Goal: Navigation & Orientation: Find specific page/section

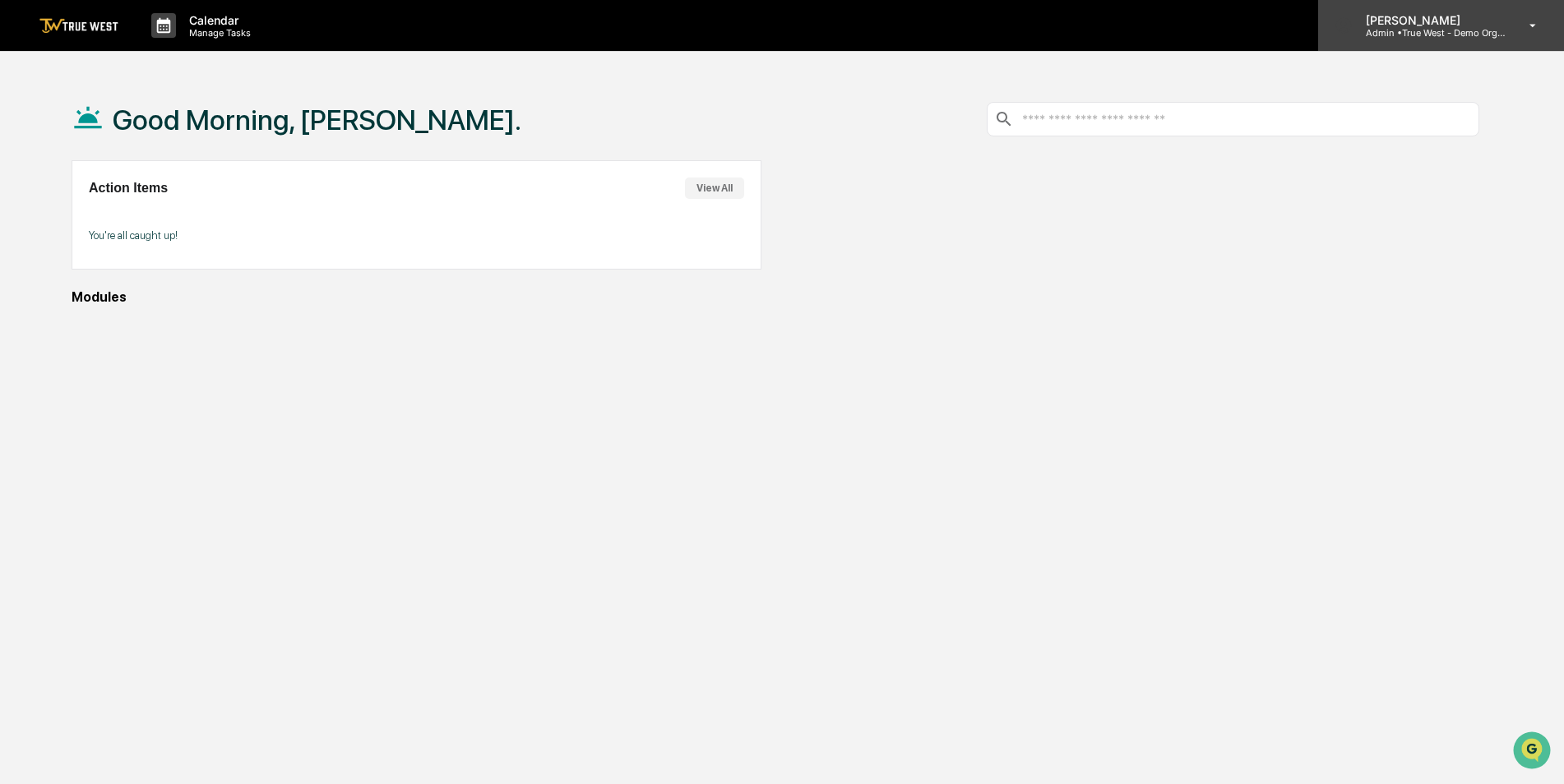
click at [1419, 28] on p "Admin • True West - Demo Organization" at bounding box center [1429, 33] width 153 height 11
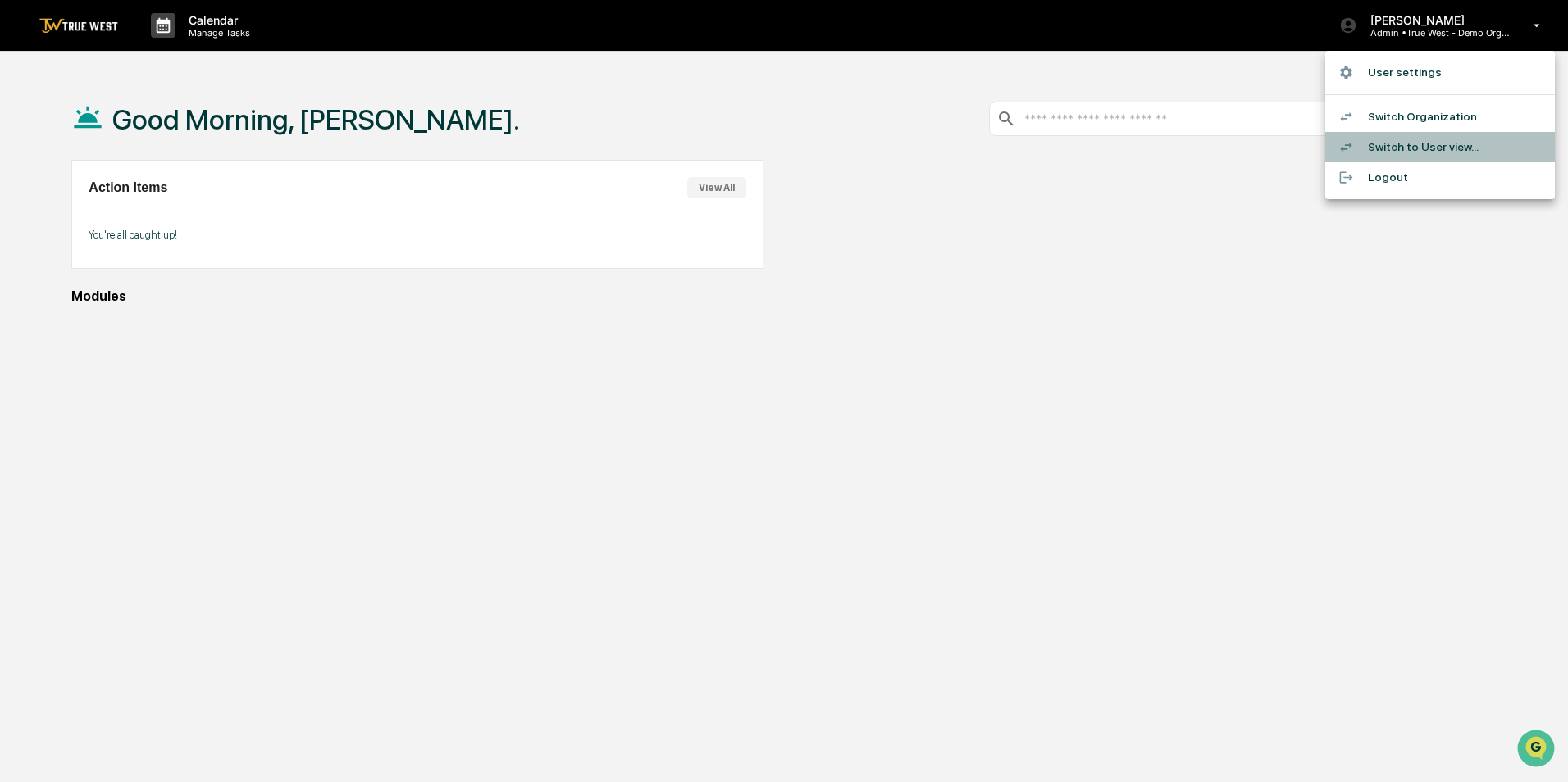
click at [1408, 146] on li "Switch to User view..." at bounding box center [1440, 147] width 229 height 30
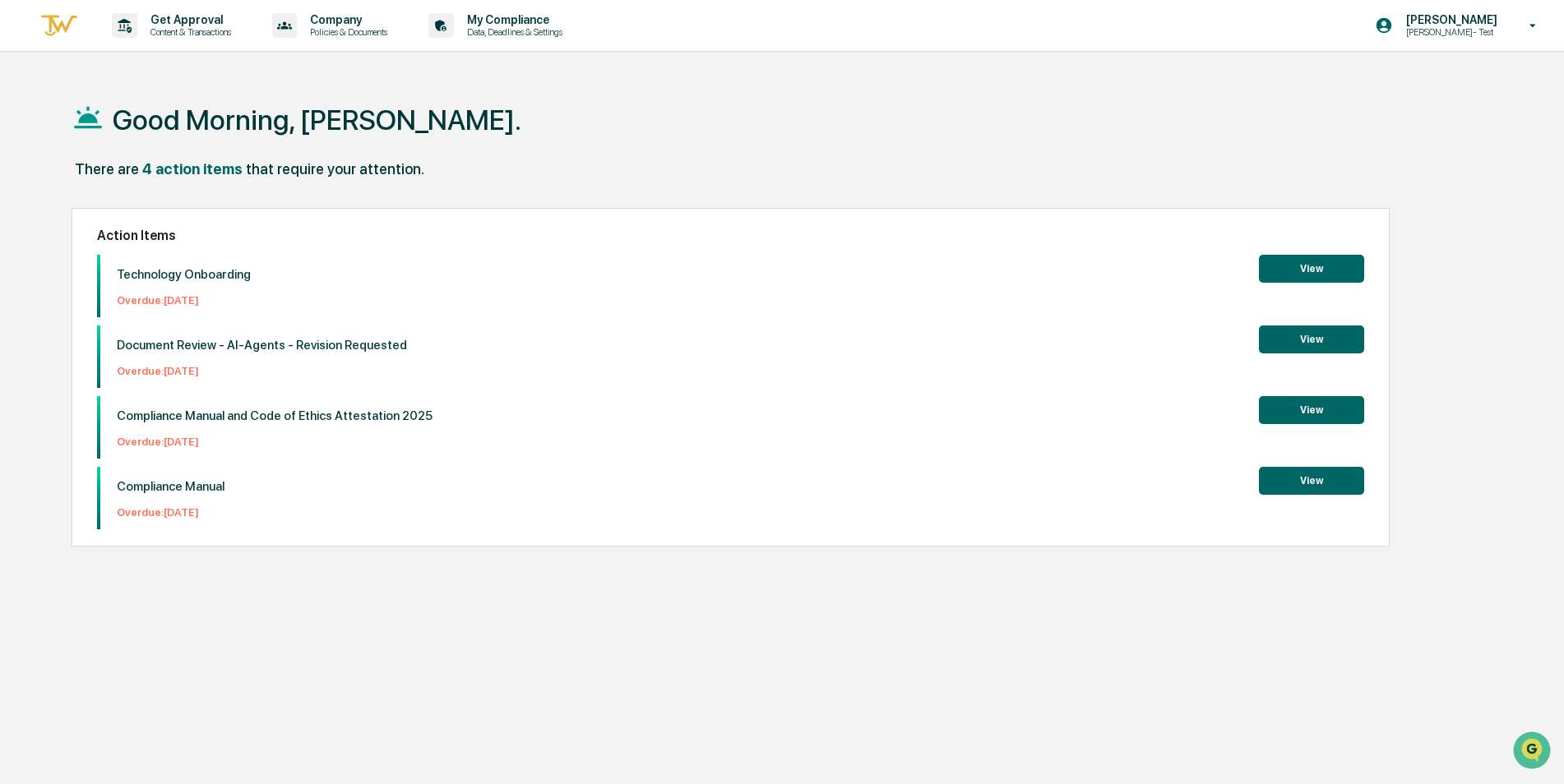
click at [654, 144] on div "Good Morning, [PERSON_NAME]." at bounding box center [775, 120] width 1407 height 83
click at [539, 28] on p "Data, Deadlines & Settings" at bounding box center [512, 32] width 117 height 11
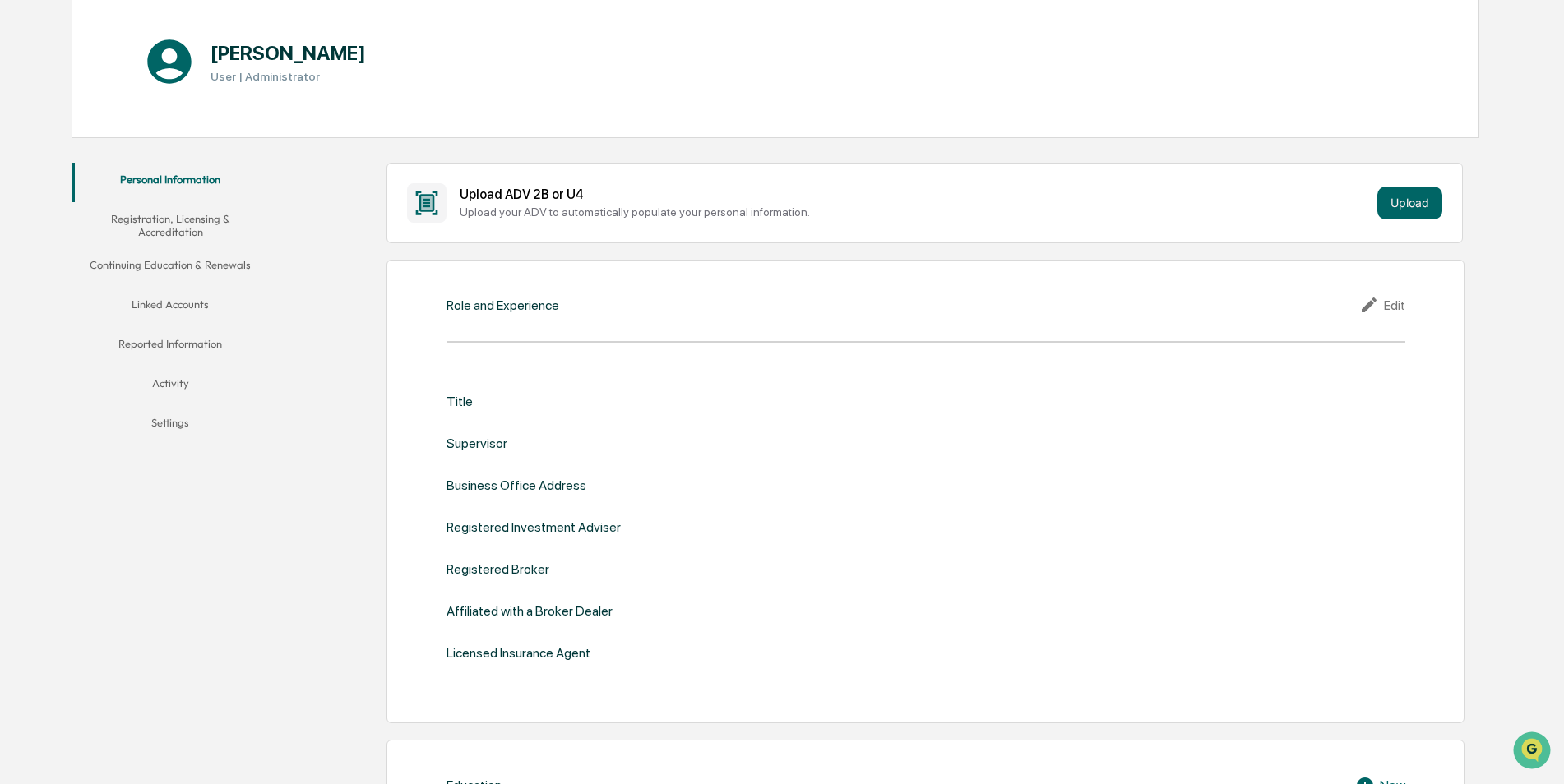
scroll to position [164, 0]
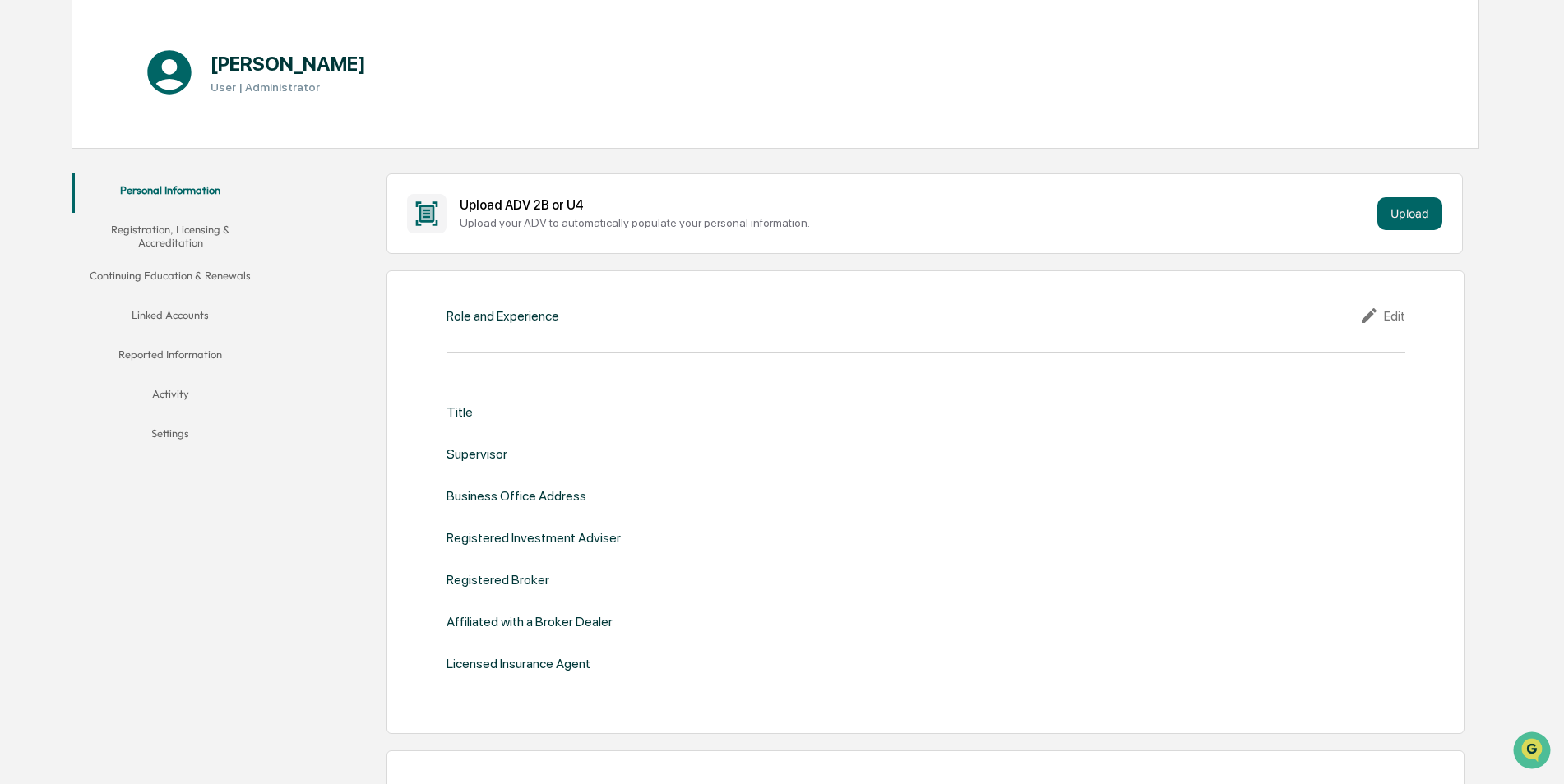
click at [176, 277] on button "Continuing Education & Renewals" at bounding box center [170, 279] width 196 height 40
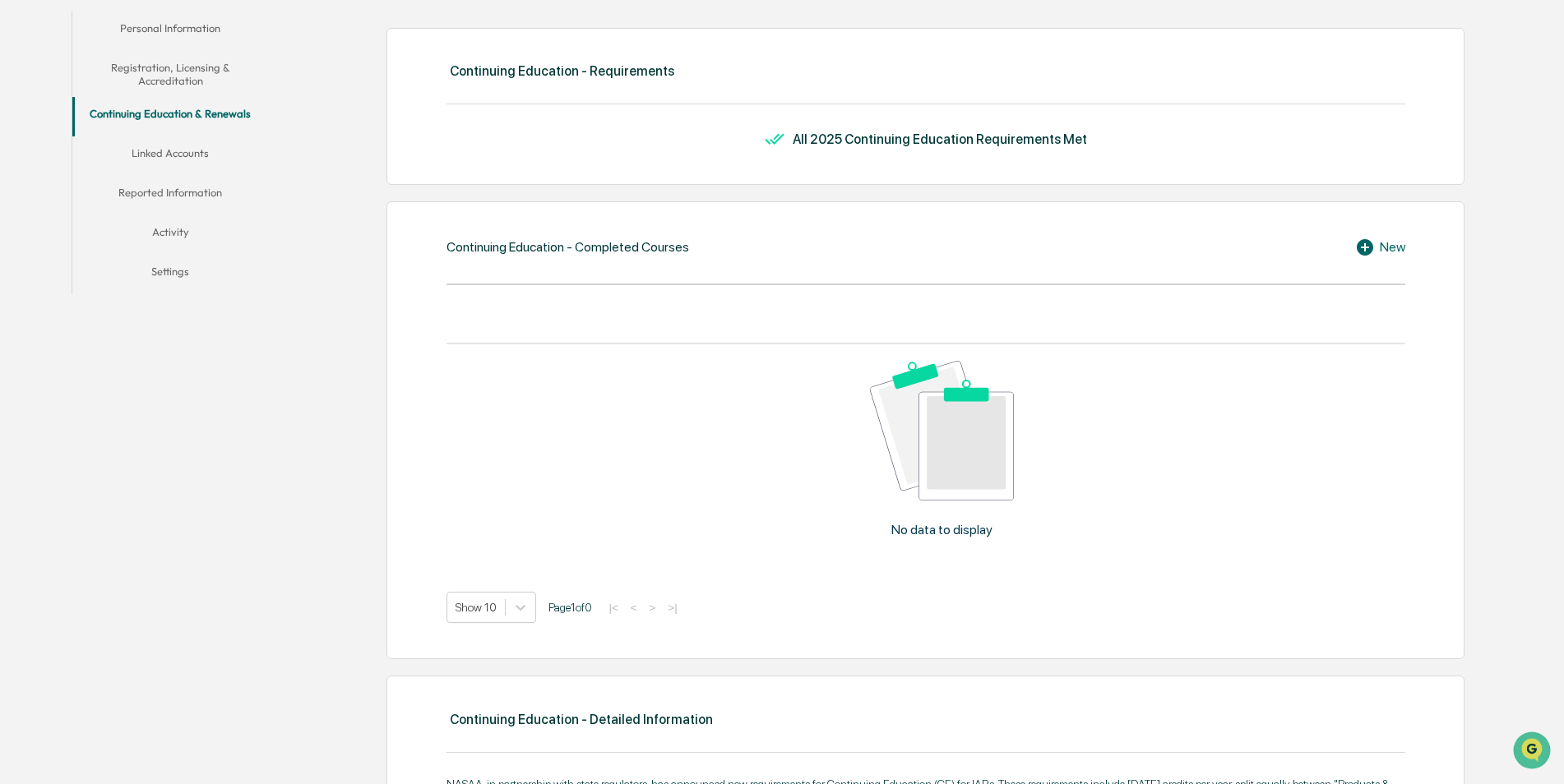
scroll to position [329, 0]
click at [1386, 248] on div "New" at bounding box center [1380, 244] width 50 height 20
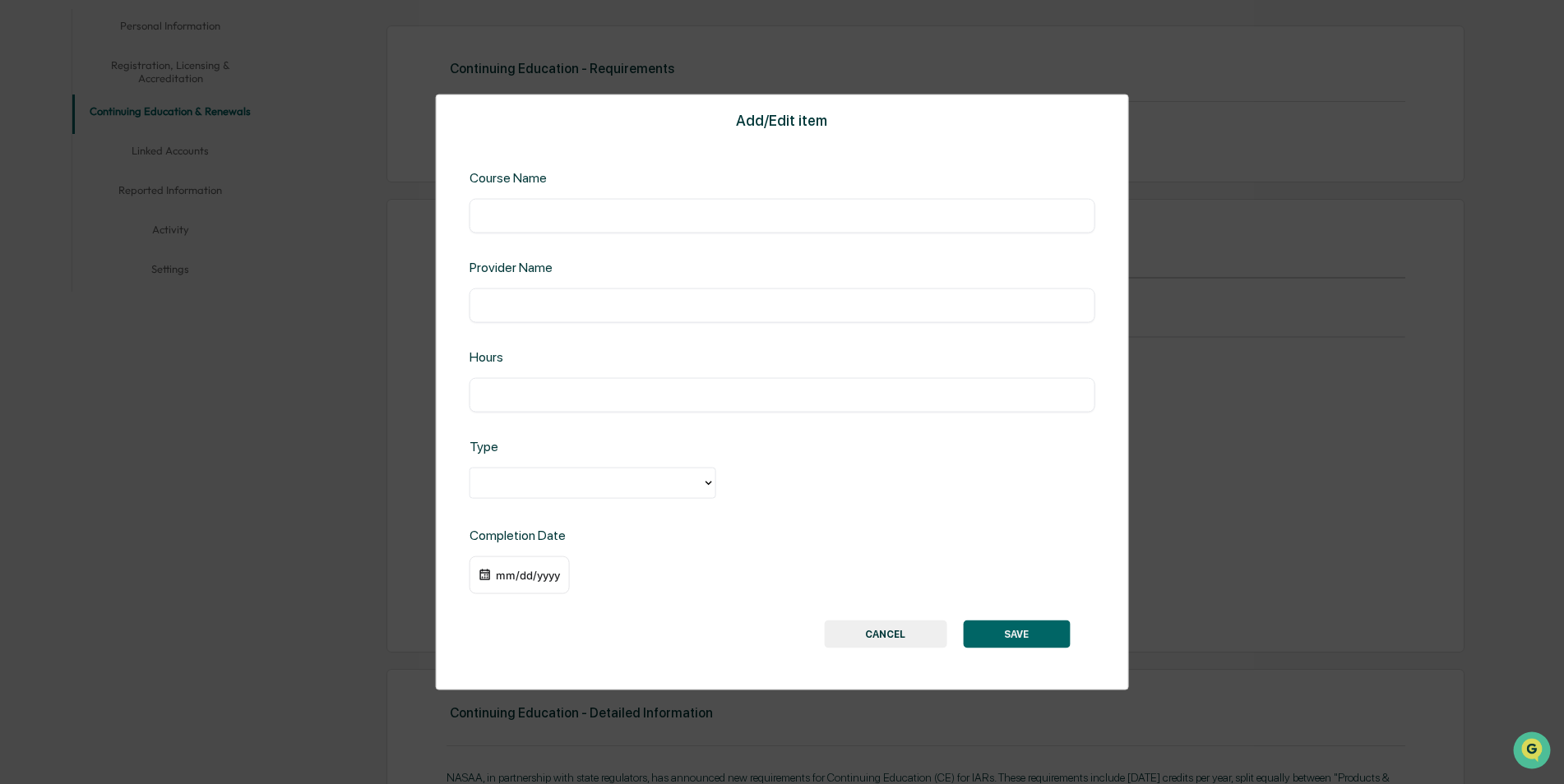
click at [883, 633] on button "CANCEL" at bounding box center [885, 633] width 122 height 28
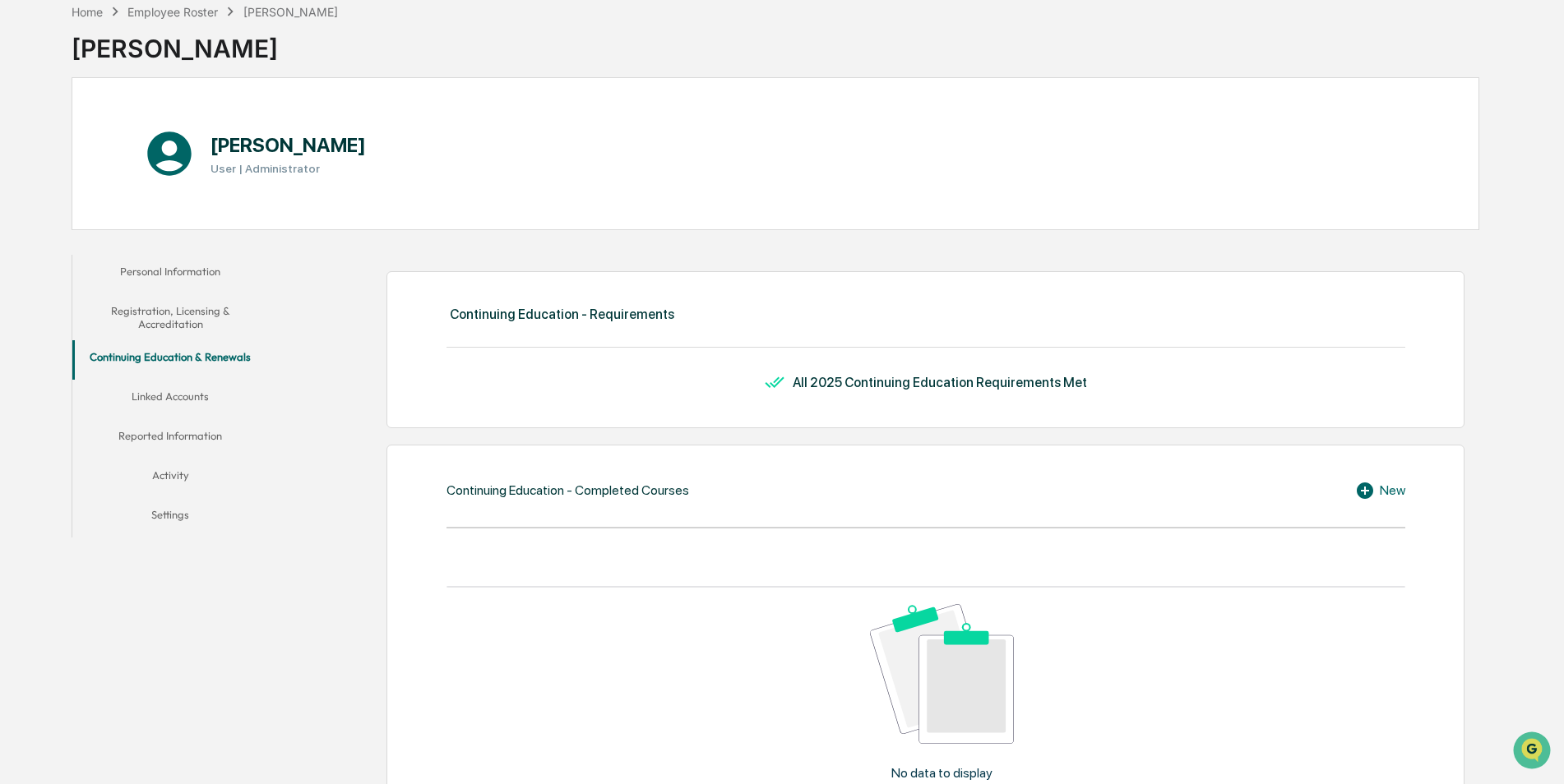
scroll to position [83, 0]
click at [161, 399] on button "Linked Accounts" at bounding box center [170, 400] width 196 height 40
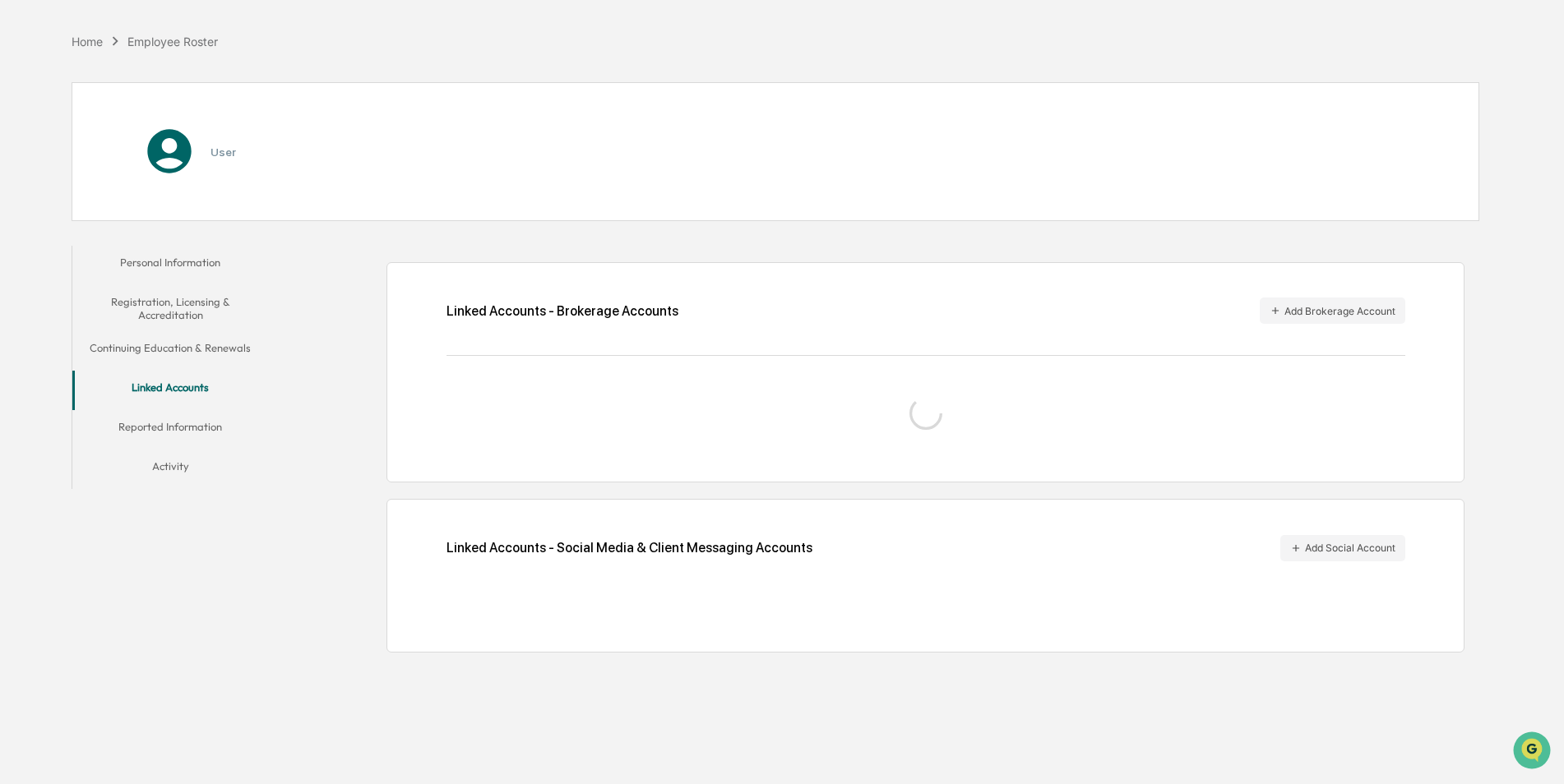
scroll to position [78, 0]
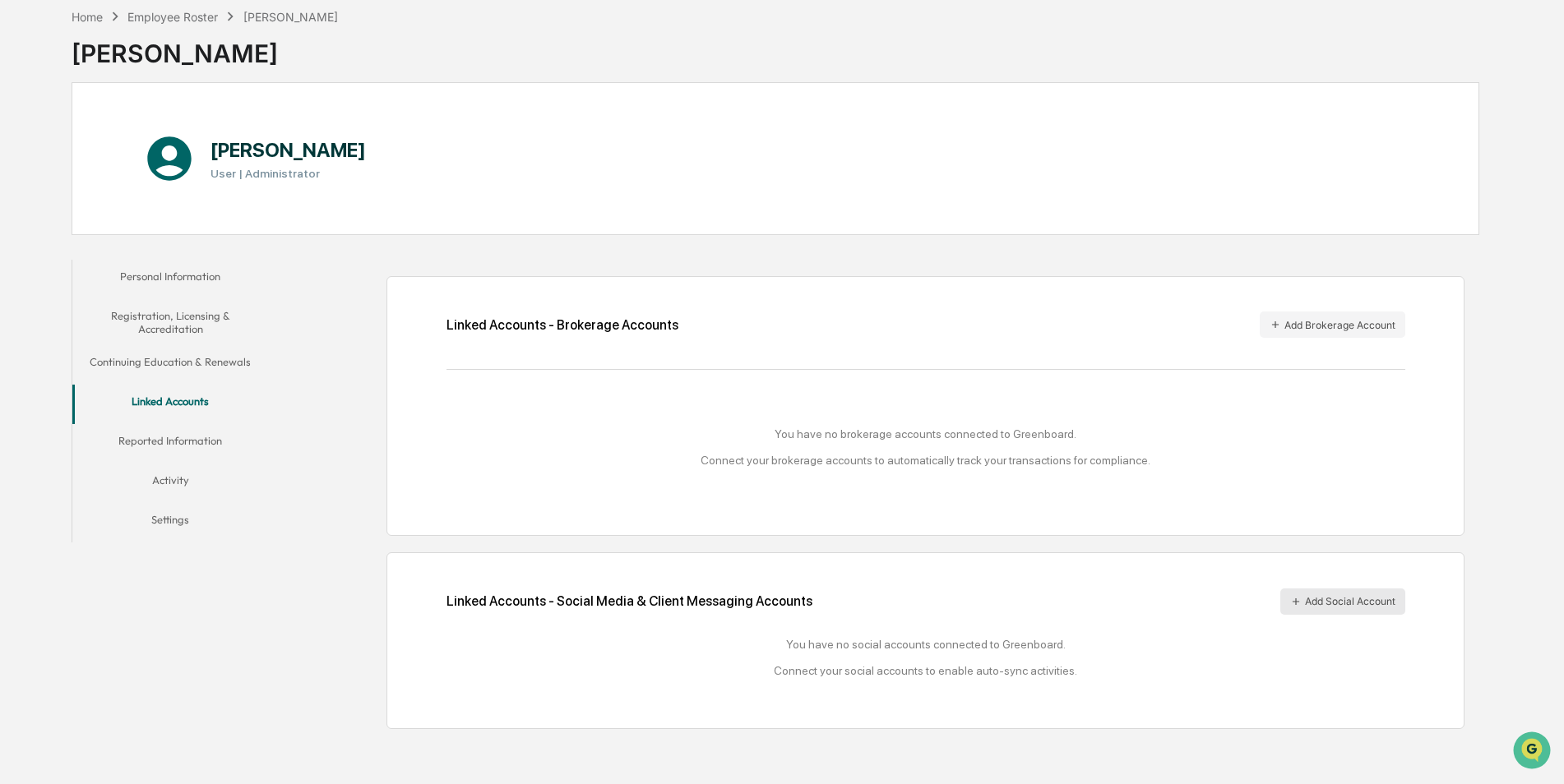
click at [1337, 603] on button "Add Social Account" at bounding box center [1342, 602] width 125 height 27
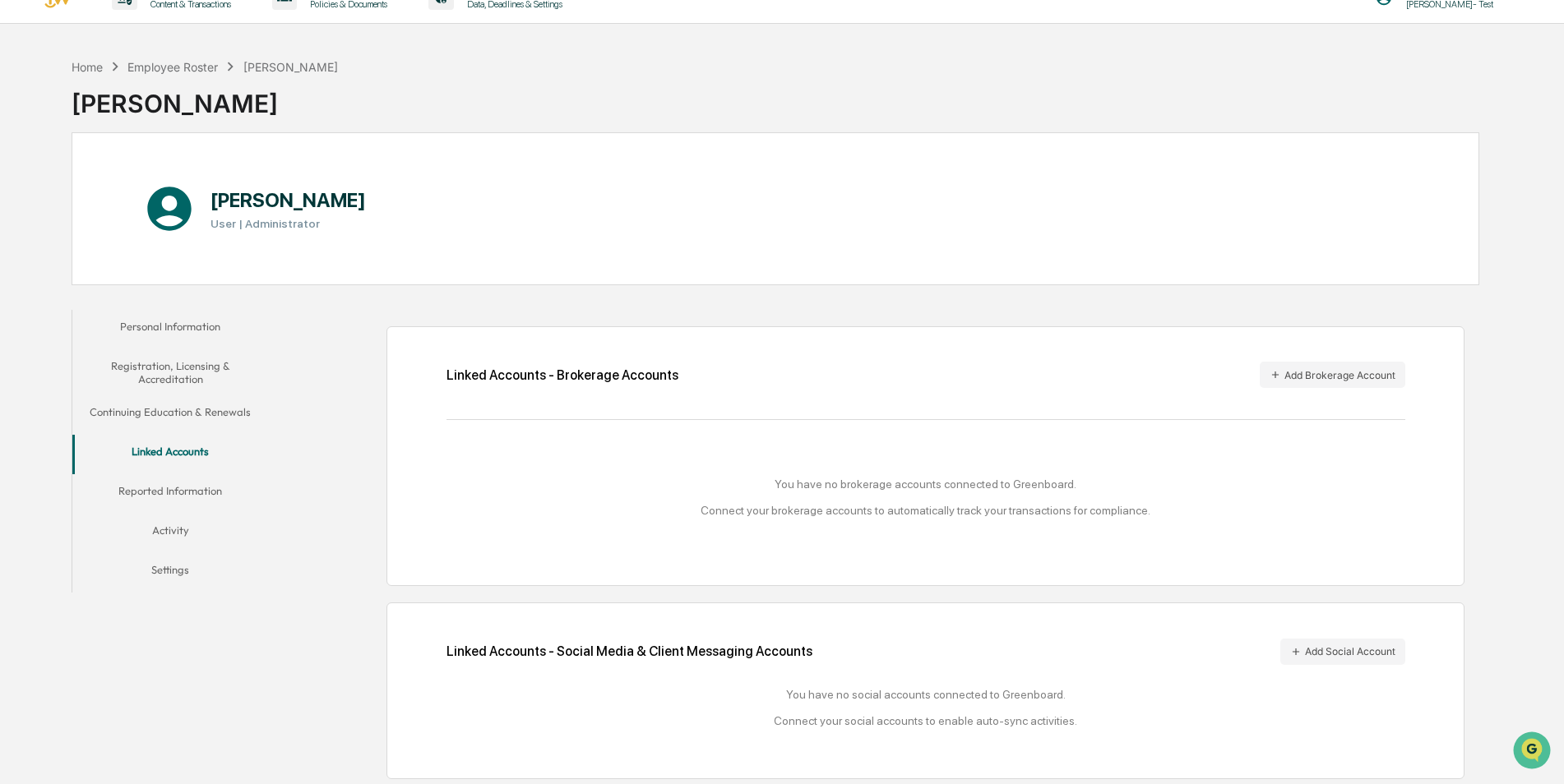
scroll to position [0, 0]
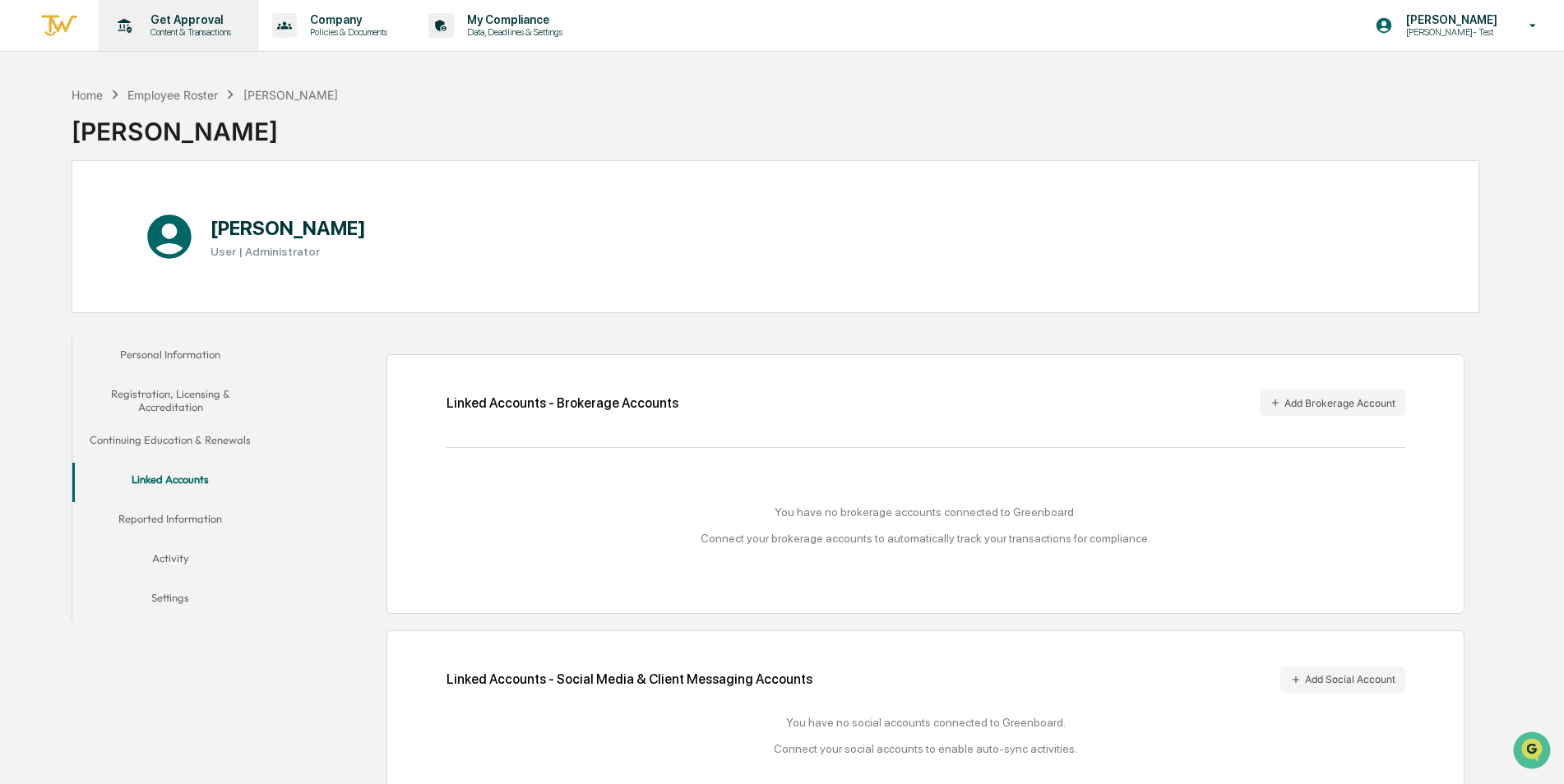
click at [164, 22] on p "Get Approval" at bounding box center [189, 19] width 102 height 13
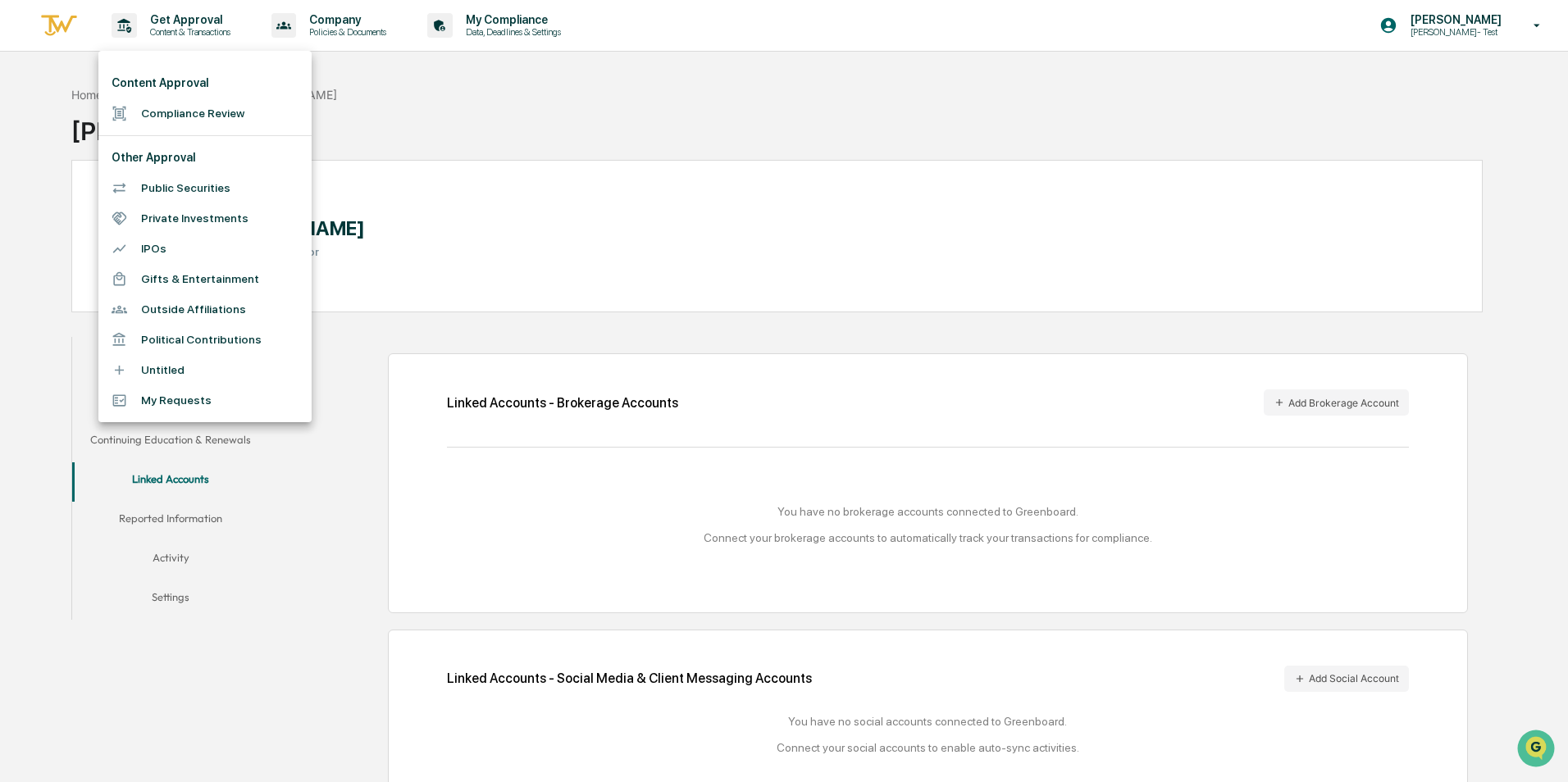
click at [187, 116] on li "Compliance Review" at bounding box center [205, 113] width 213 height 30
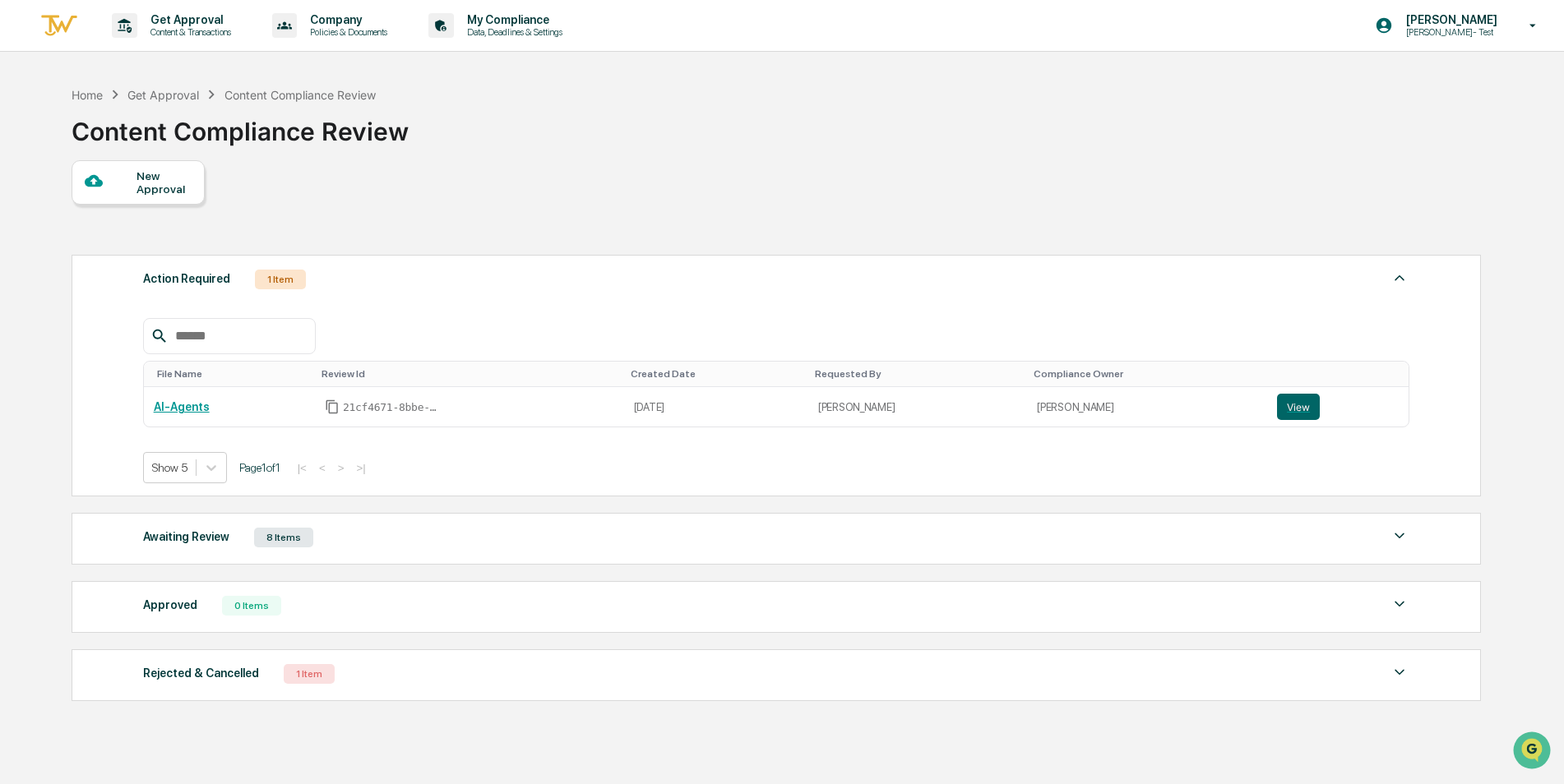
click at [795, 202] on div "New Approval Action Required 1 Item File Name Review Id Created Date Requested …" at bounding box center [775, 435] width 1407 height 549
click at [138, 178] on div "New Approval" at bounding box center [164, 182] width 55 height 27
click at [340, 15] on p "Company" at bounding box center [346, 19] width 99 height 13
click at [349, 114] on li "Approved Content Library" at bounding box center [373, 114] width 213 height 30
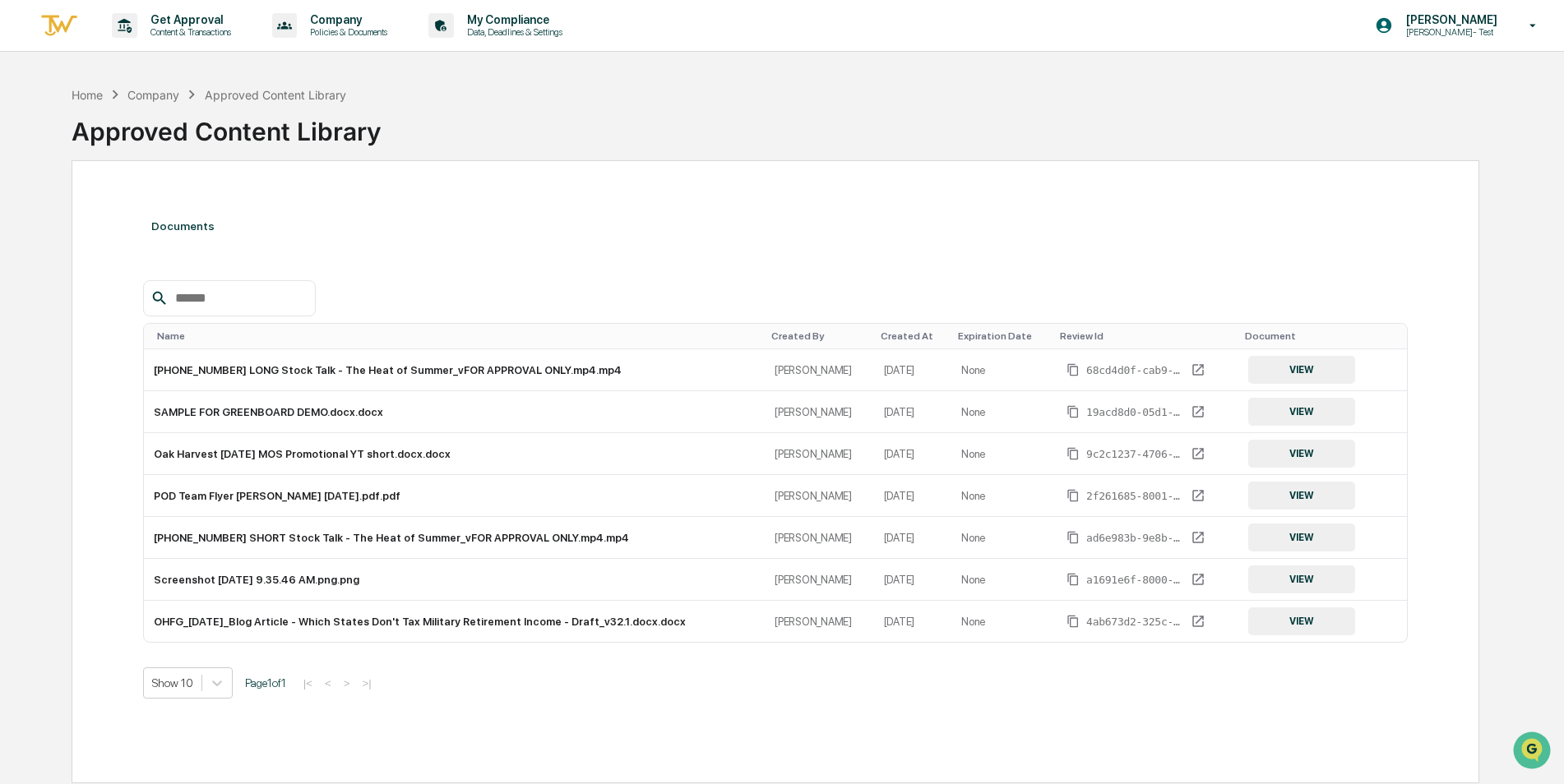
click at [579, 199] on div "Documents Name Created By Created At Expiration Date Review Id Document [PHONE_…" at bounding box center [775, 472] width 1407 height 623
click at [1453, 37] on p "[PERSON_NAME]- Test" at bounding box center [1449, 32] width 113 height 11
click at [1397, 87] on li "Switch to Admin view..." at bounding box center [1443, 83] width 230 height 30
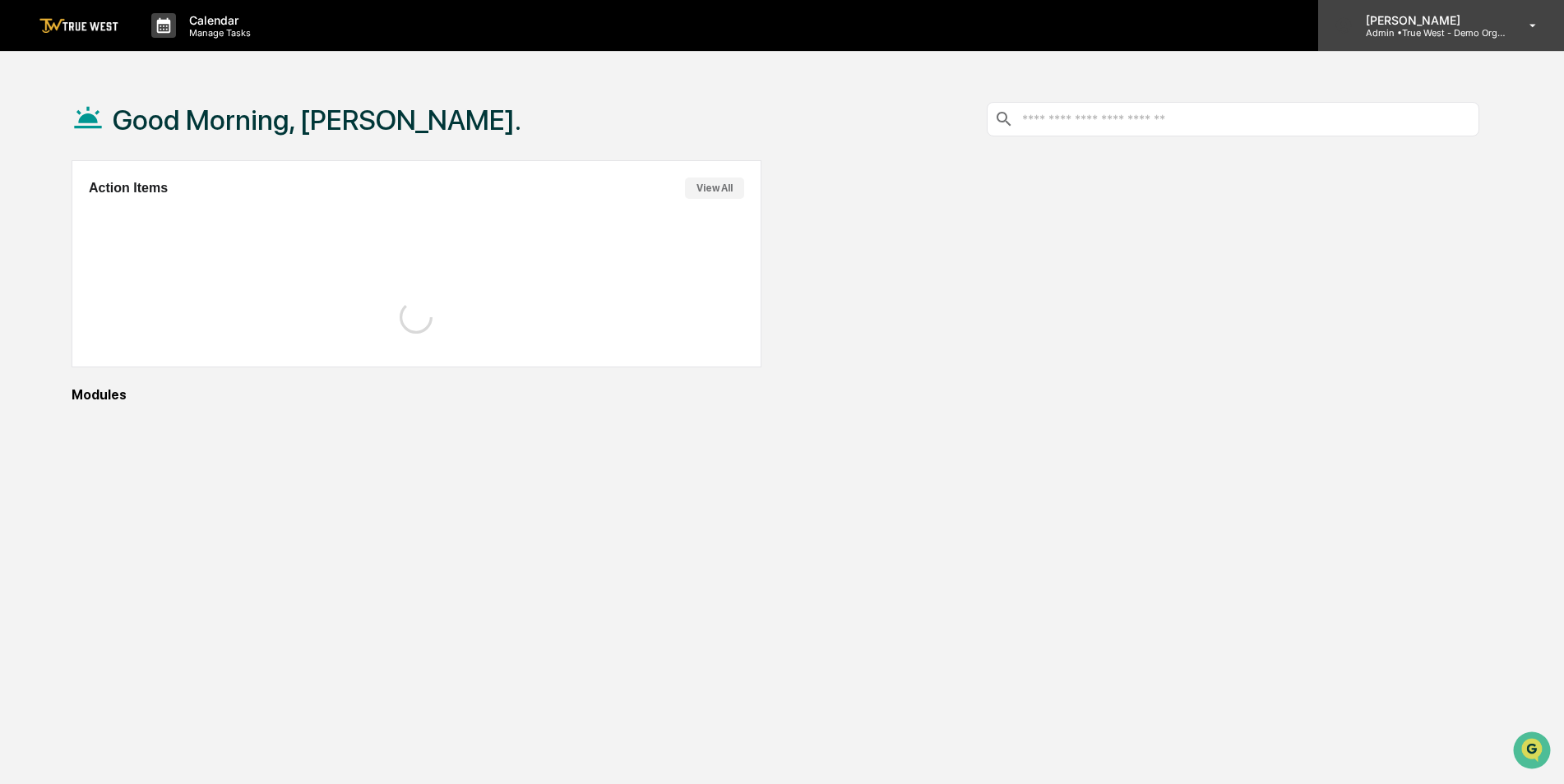
click at [1424, 32] on p "Admin • True West - Demo Organization" at bounding box center [1429, 33] width 153 height 11
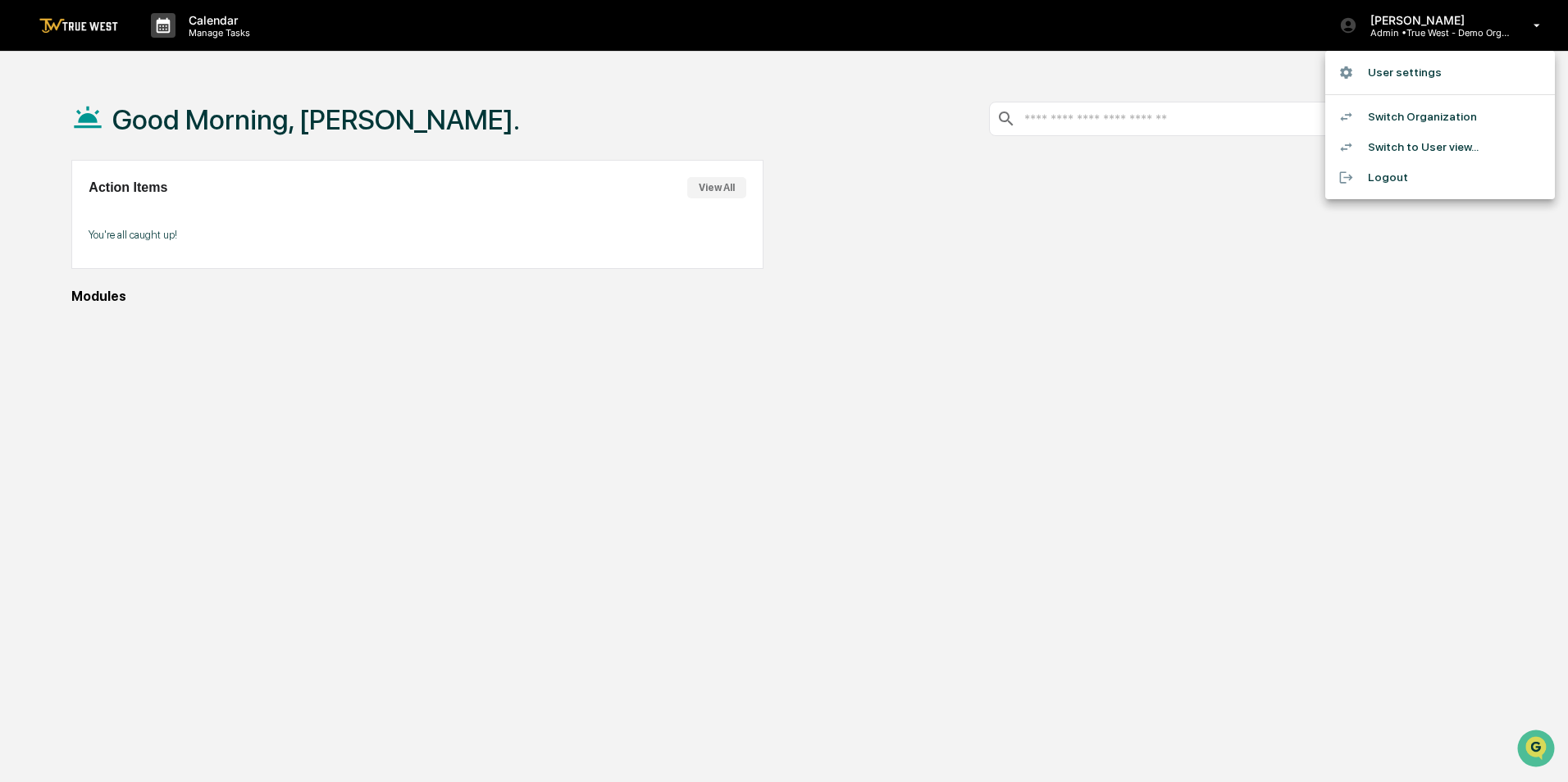
click at [1440, 114] on li "Switch Organization" at bounding box center [1440, 116] width 229 height 30
